Goal: Obtain resource: Download file/media

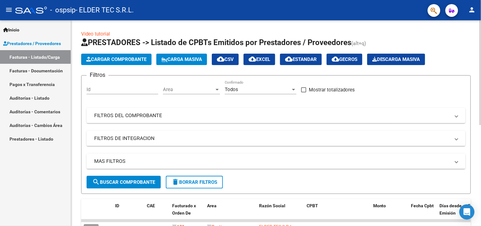
click at [144, 123] on mat-expansion-panel-header "FILTROS DEL COMPROBANTE" at bounding box center [276, 115] width 379 height 15
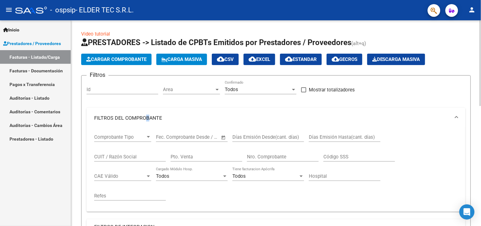
scroll to position [94, 0]
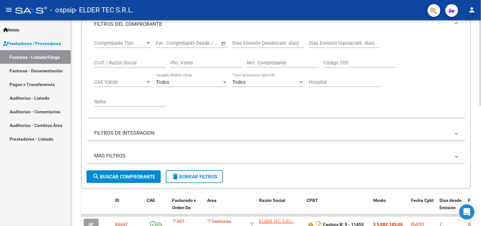
click at [203, 64] on input "Pto. Venta" at bounding box center [207, 63] width 72 height 6
type input "9"
drag, startPoint x: 288, startPoint y: 66, endPoint x: 291, endPoint y: 65, distance: 3.3
click at [288, 66] on div "Nro. Comprobante" at bounding box center [283, 61] width 72 height 14
click at [293, 64] on input "Nro. Comprobante" at bounding box center [283, 63] width 72 height 6
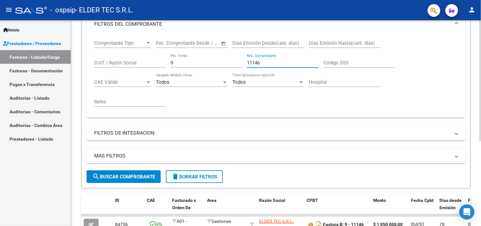
scroll to position [144, 0]
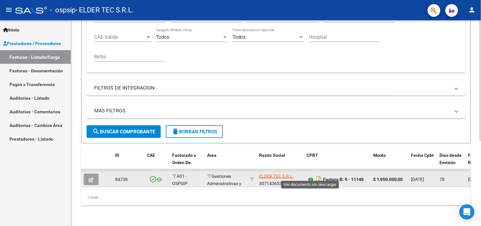
click at [309, 176] on icon at bounding box center [311, 180] width 8 height 8
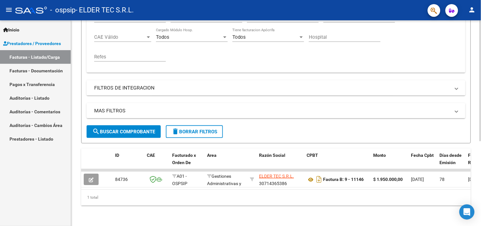
scroll to position [50, 0]
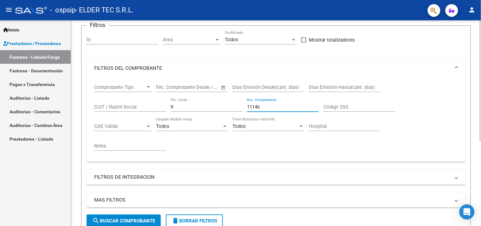
drag, startPoint x: 267, startPoint y: 109, endPoint x: 228, endPoint y: 109, distance: 38.7
click at [228, 109] on div "Comprobante Tipo Comprobante Tipo Fecha inicio – Fecha fin Fec. Comprobante Des…" at bounding box center [276, 117] width 364 height 78
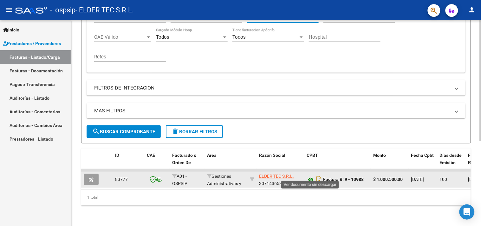
type input "10988"
click at [312, 176] on icon at bounding box center [311, 180] width 8 height 8
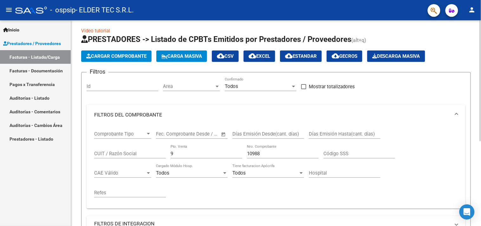
scroll to position [0, 0]
